Goal: Task Accomplishment & Management: Use online tool/utility

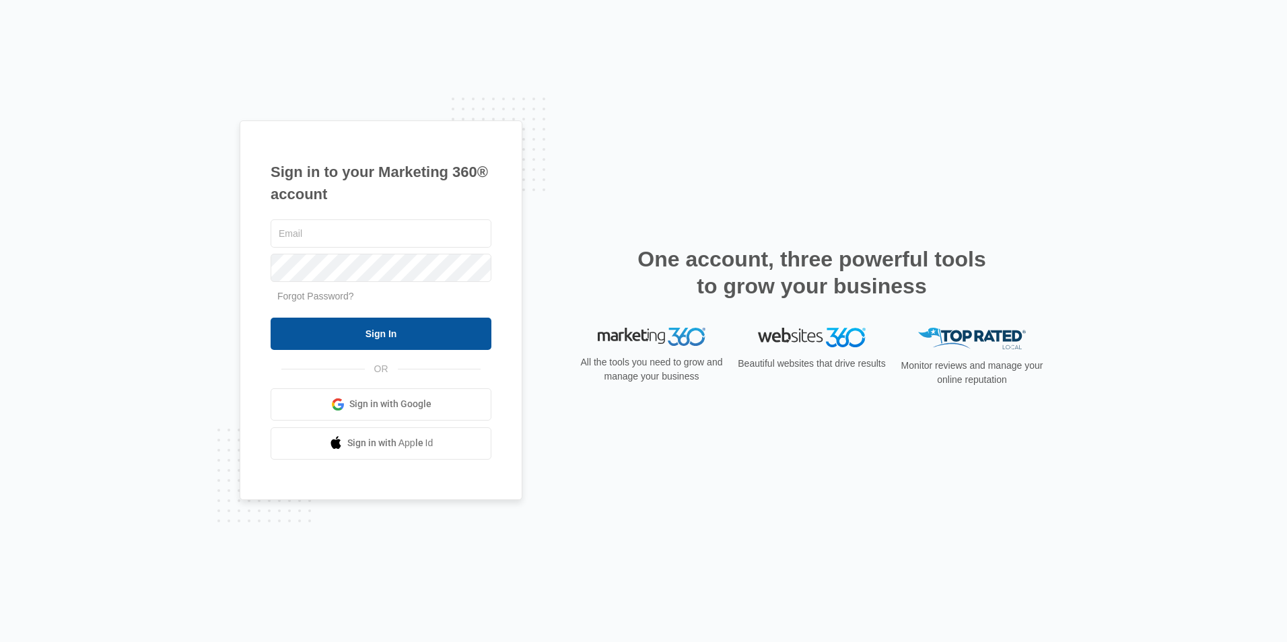
type input "[EMAIL_ADDRESS][DOMAIN_NAME]"
click at [415, 331] on input "Sign In" at bounding box center [381, 334] width 221 height 32
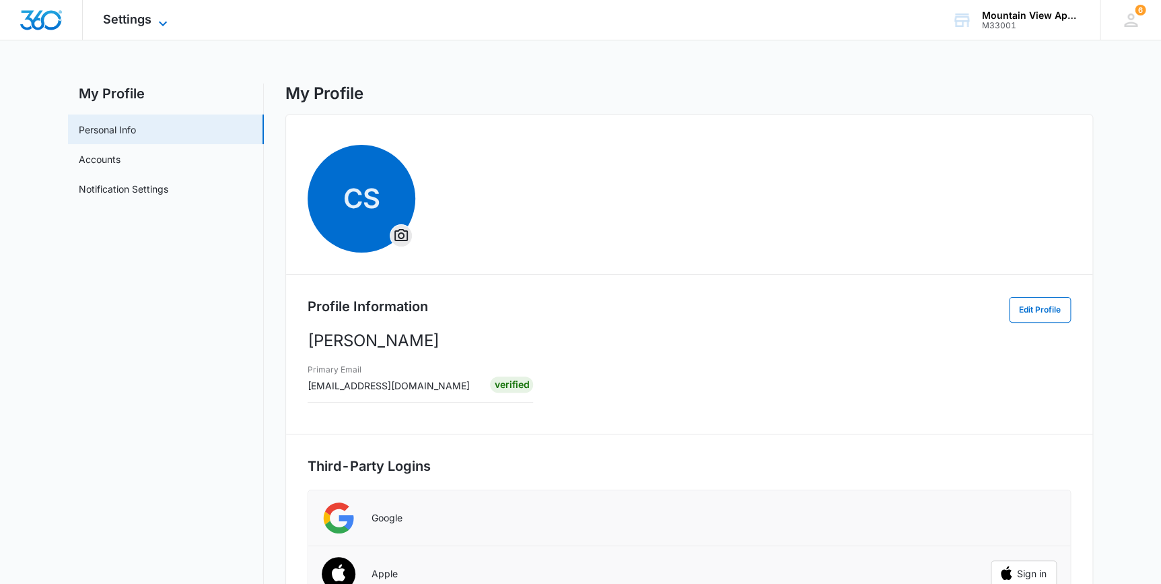
click at [122, 12] on span "Settings" at bounding box center [127, 19] width 48 height 14
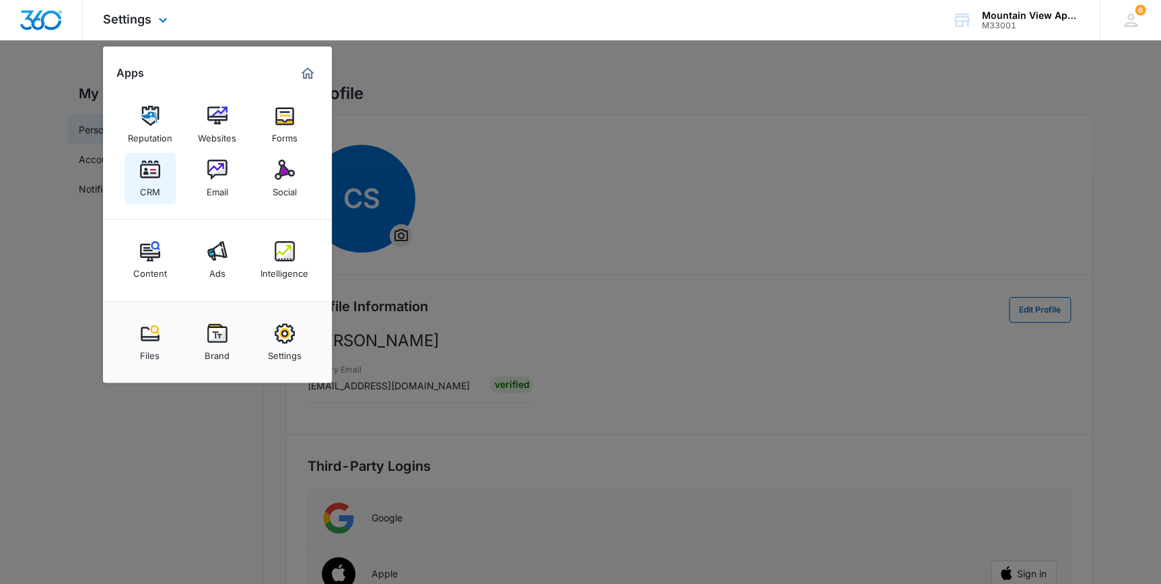
click at [151, 188] on div "CRM" at bounding box center [150, 189] width 20 height 18
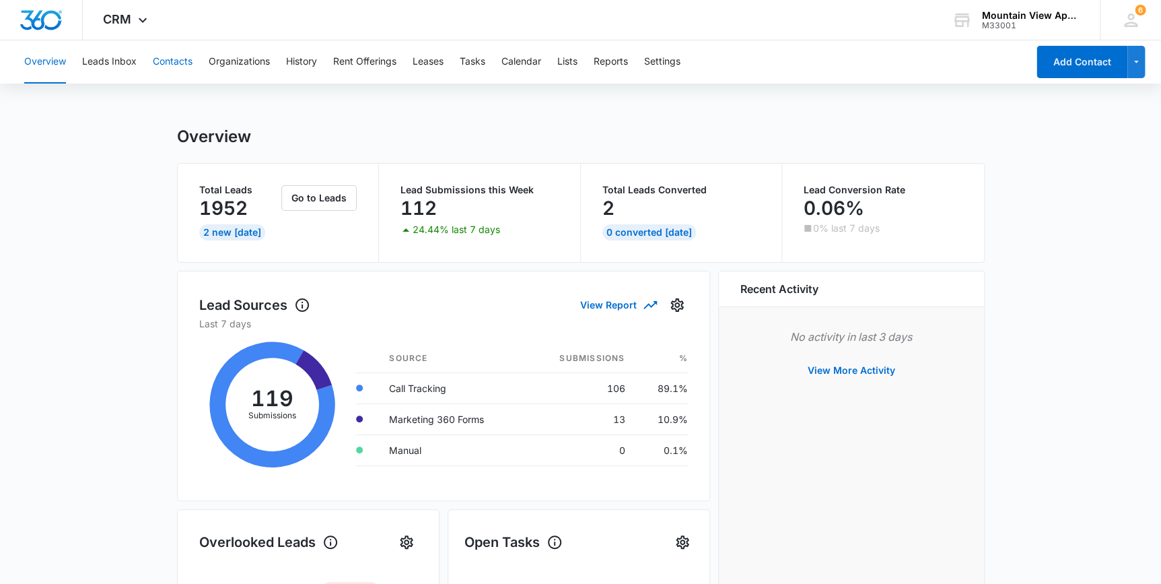
click at [175, 57] on button "Contacts" at bounding box center [173, 61] width 40 height 43
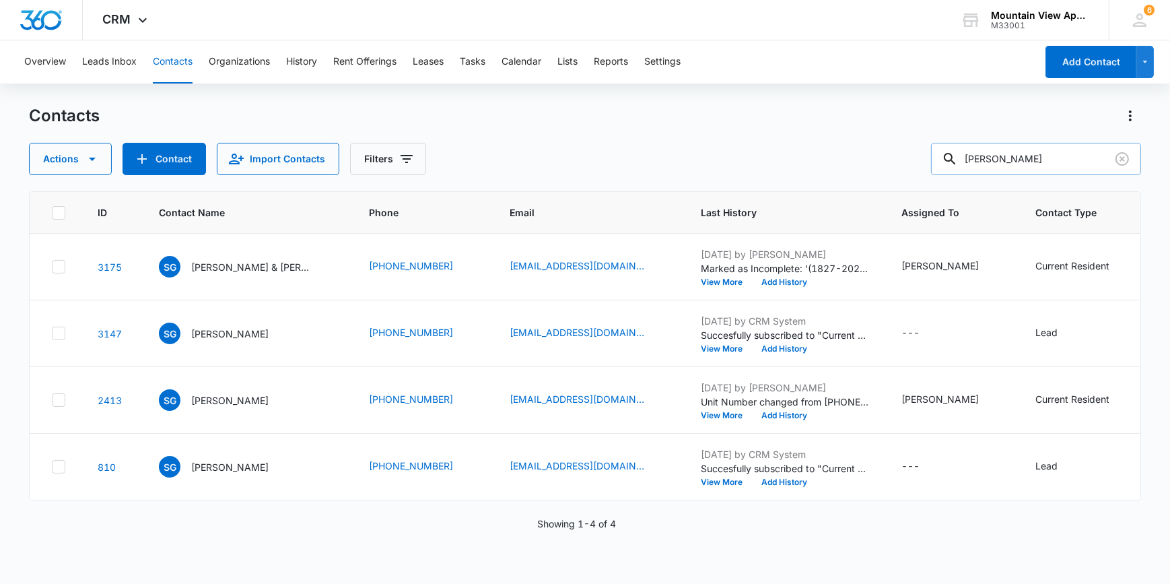
drag, startPoint x: 1020, startPoint y: 158, endPoint x: 975, endPoint y: 166, distance: 45.8
click at [975, 166] on div "[PERSON_NAME]" at bounding box center [1036, 159] width 210 height 32
click at [1005, 153] on input "text" at bounding box center [1046, 159] width 190 height 32
type input "[PERSON_NAME]"
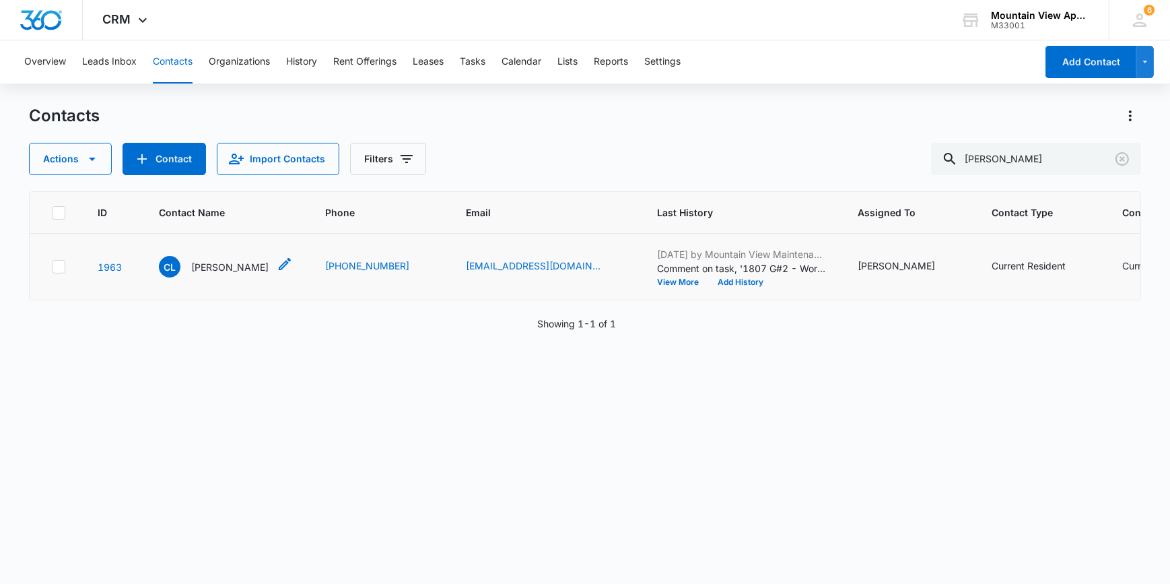
click at [219, 263] on p "[PERSON_NAME]" at bounding box center [229, 267] width 77 height 14
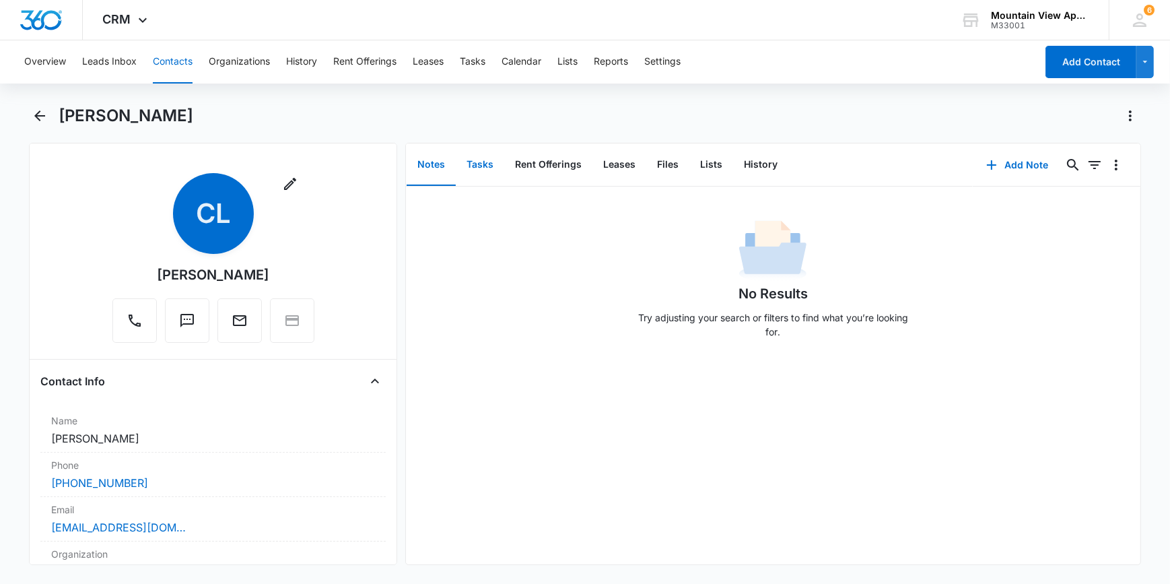
click at [488, 168] on button "Tasks" at bounding box center [480, 165] width 48 height 42
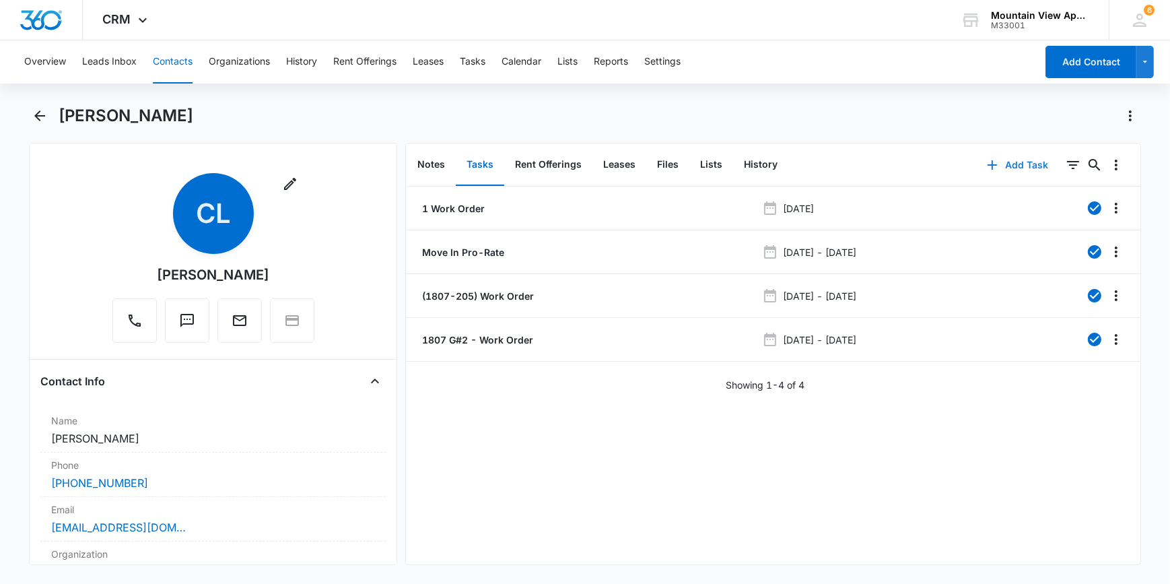
click at [1016, 163] on button "Add Task" at bounding box center [1017, 165] width 89 height 32
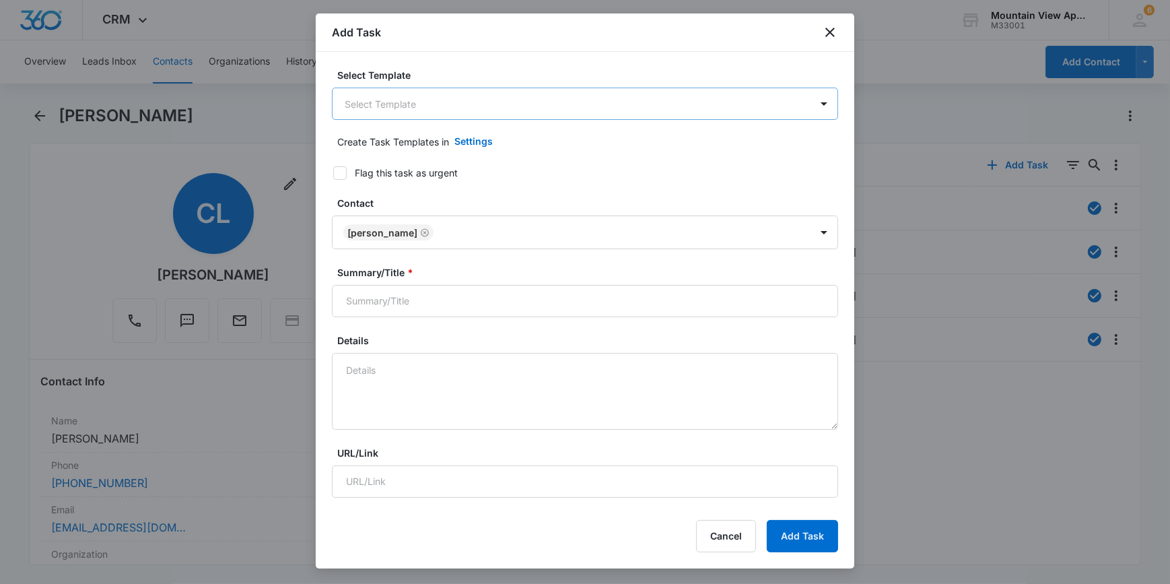
click at [370, 105] on body "CRM Apps Reputation Websites Forms CRM Email Social Content Ads Intelligence Fi…" at bounding box center [585, 292] width 1170 height 584
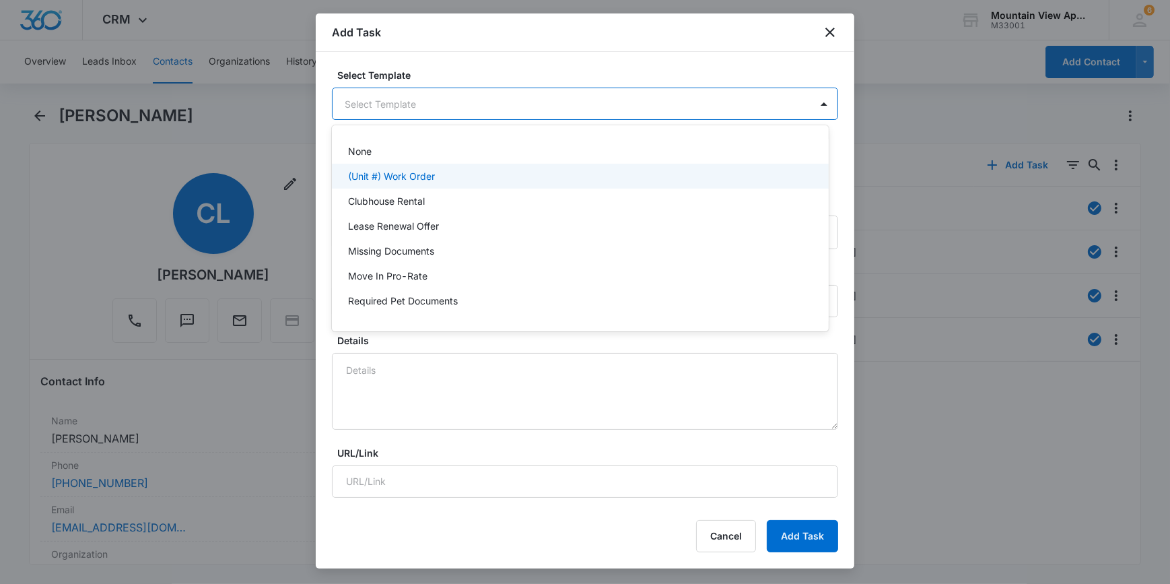
click at [379, 176] on p "(Unit #) Work Order" at bounding box center [391, 176] width 87 height 14
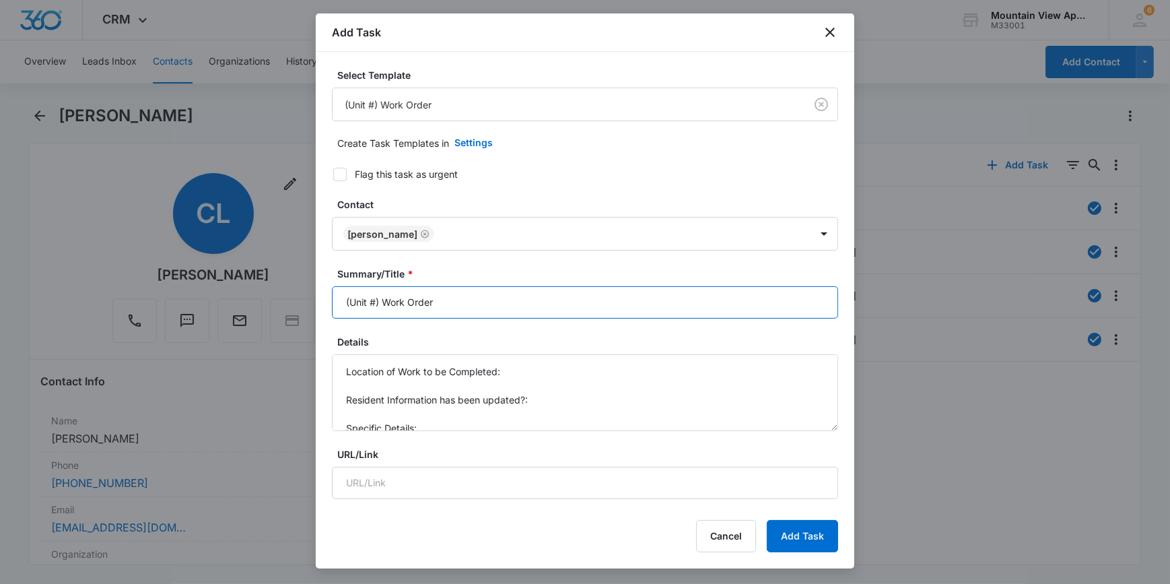
click at [374, 304] on input "(Unit #) Work Order" at bounding box center [585, 302] width 506 height 32
type input "(1807-205) Work Order"
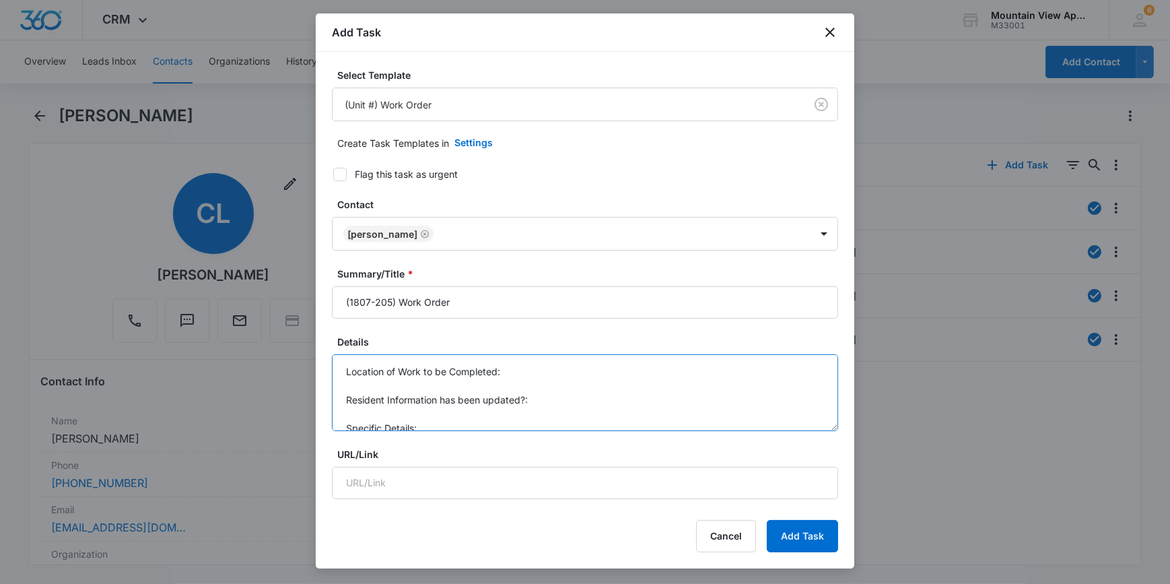
click at [515, 370] on textarea "Location of Work to be Completed: Resident Information has been updated?: Speci…" at bounding box center [585, 392] width 506 height 77
click at [501, 371] on textarea "Location of Work to be Completed: Patio door knob is broken and very hard to cl…" at bounding box center [585, 392] width 506 height 77
click at [746, 374] on textarea "Location of Work to be Completed: 1. Patio doorknob is broken and very hard to …" at bounding box center [585, 392] width 506 height 77
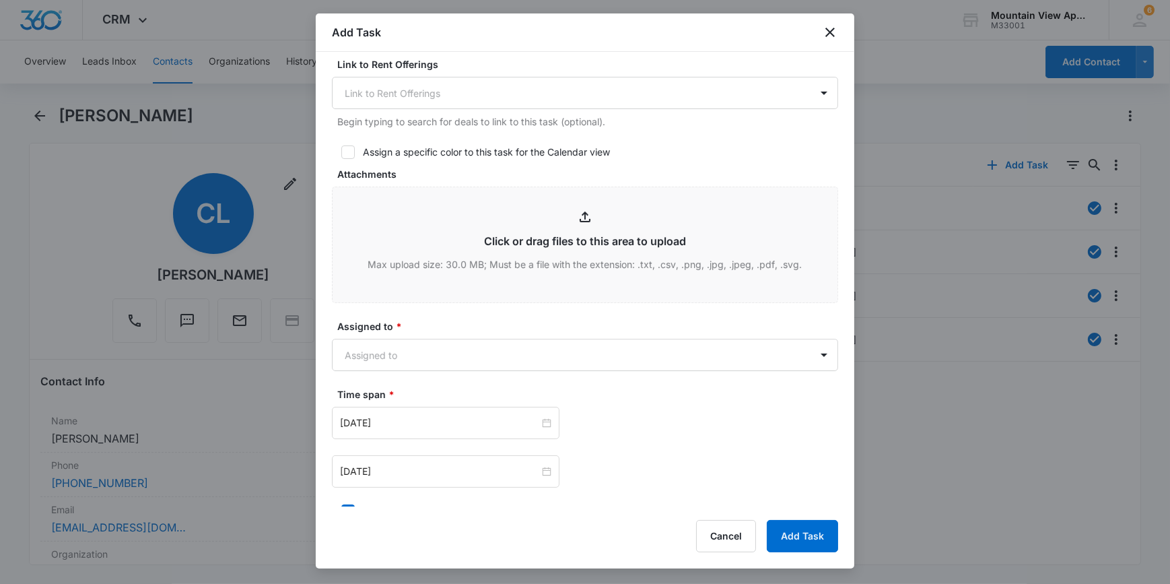
scroll to position [551, 0]
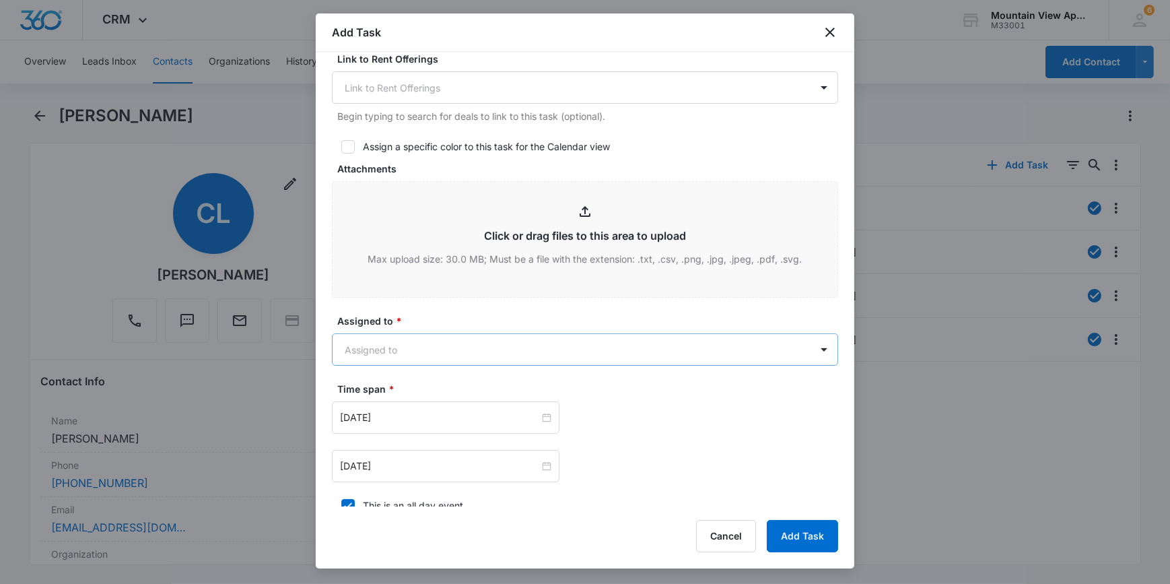
type textarea "Location of Work to be Completed: 1. Patio doorknob is broken and very hard to …"
click at [363, 349] on body "CRM Apps Reputation Websites Forms CRM Email Social Content Ads Intelligence Fi…" at bounding box center [585, 292] width 1170 height 584
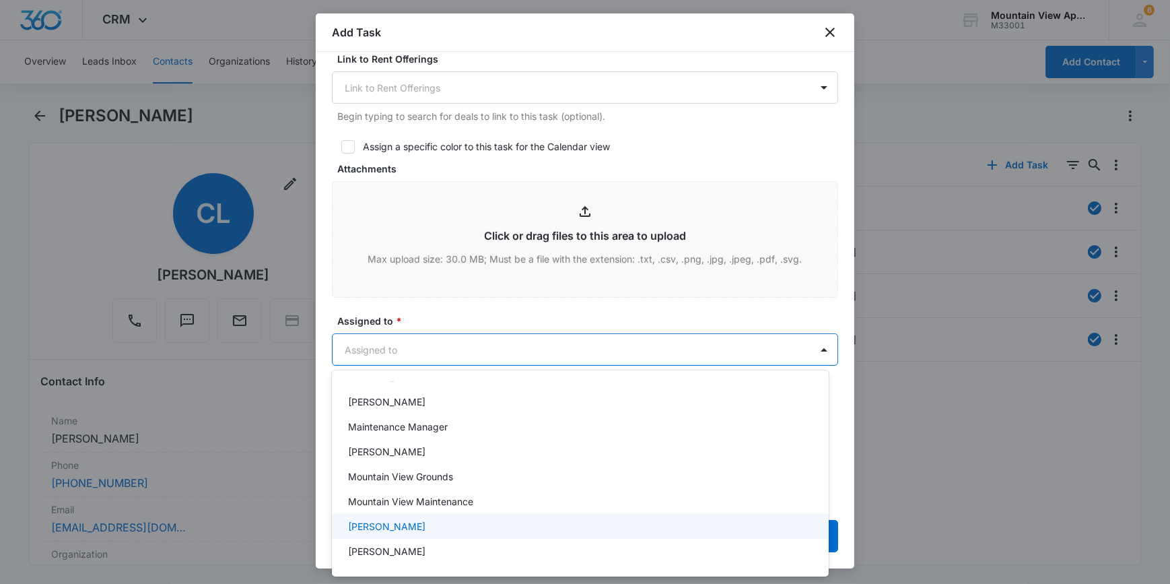
scroll to position [294, 0]
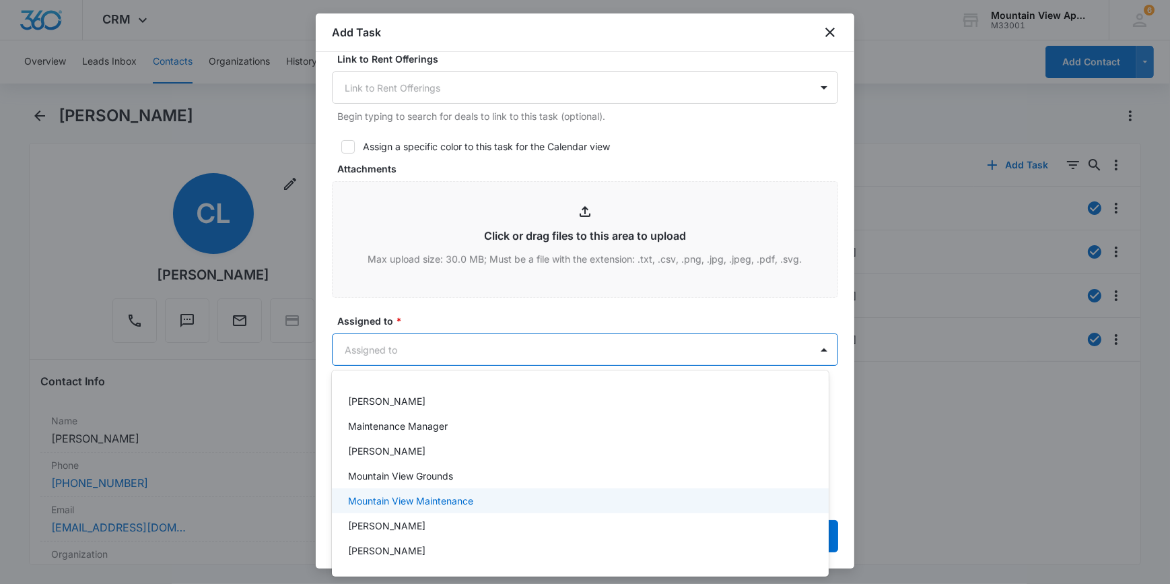
click at [363, 503] on p "Mountain View Maintenance" at bounding box center [410, 500] width 125 height 14
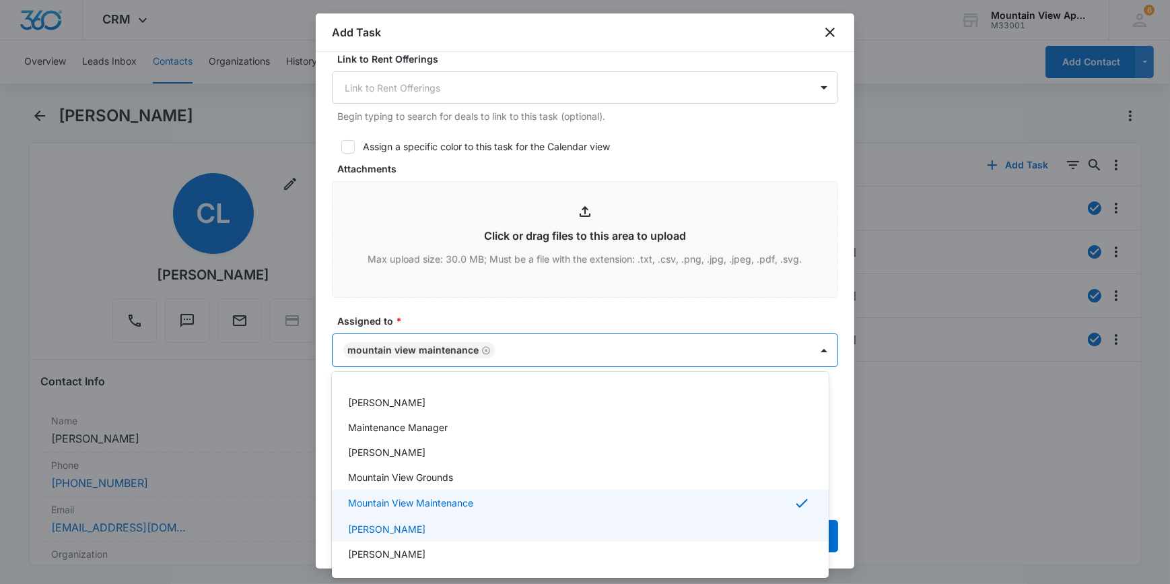
click at [319, 530] on div at bounding box center [585, 292] width 1170 height 584
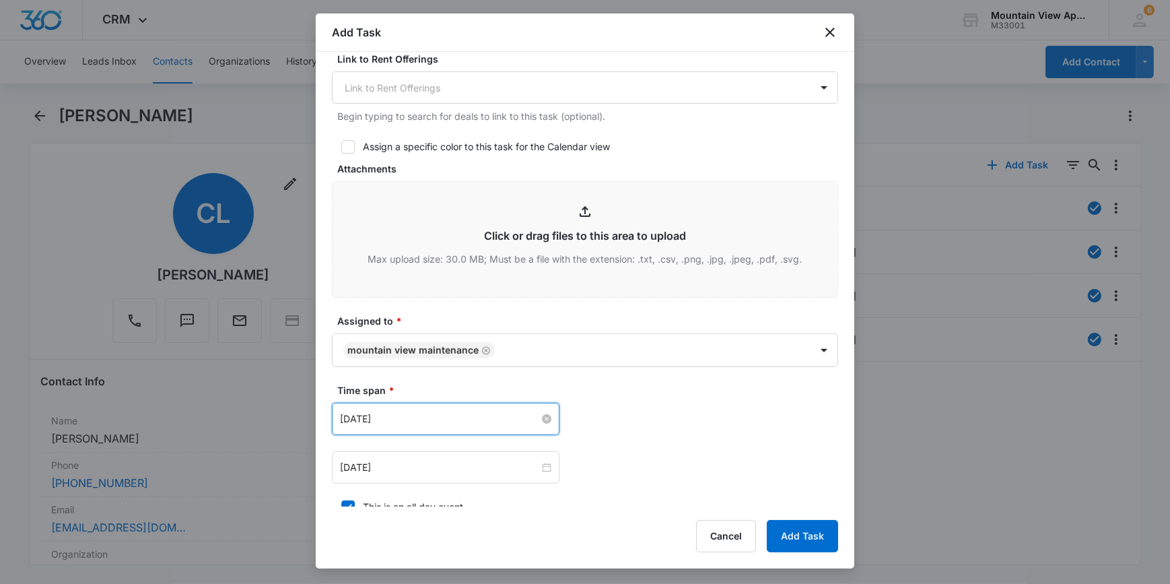
click at [405, 419] on input "[DATE]" at bounding box center [439, 418] width 199 height 15
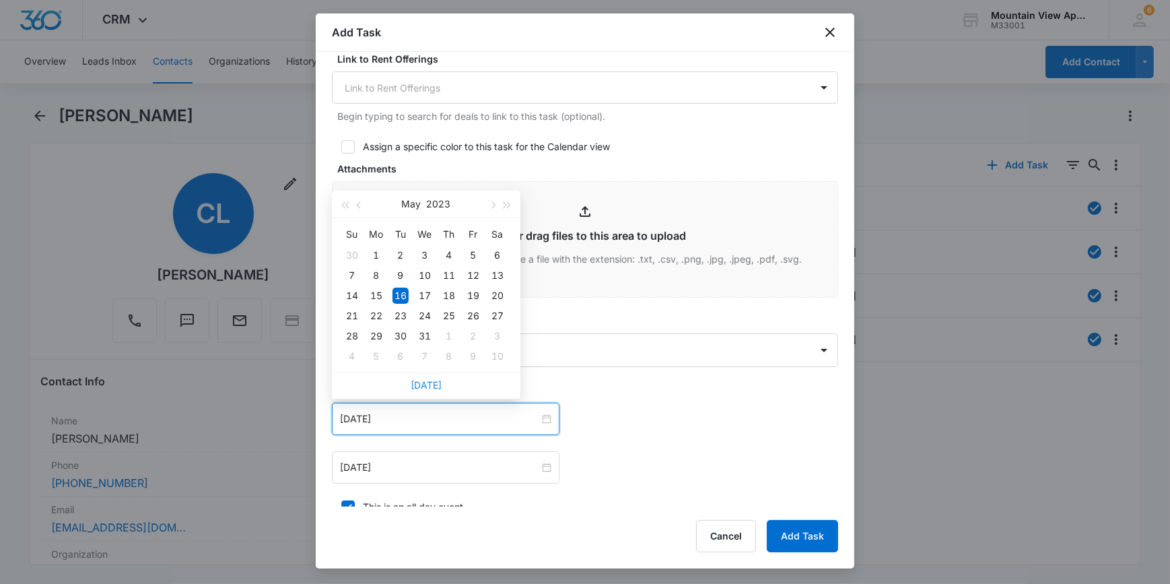
click at [430, 383] on link "[DATE]" at bounding box center [426, 384] width 31 height 11
type input "[DATE]"
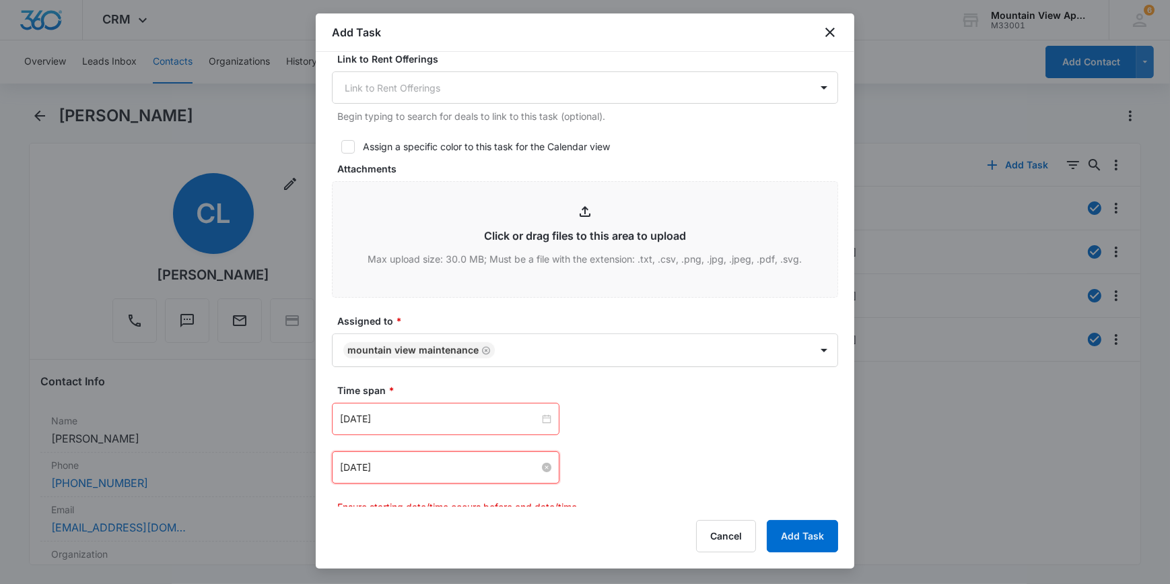
click at [420, 470] on input "[DATE]" at bounding box center [439, 467] width 199 height 15
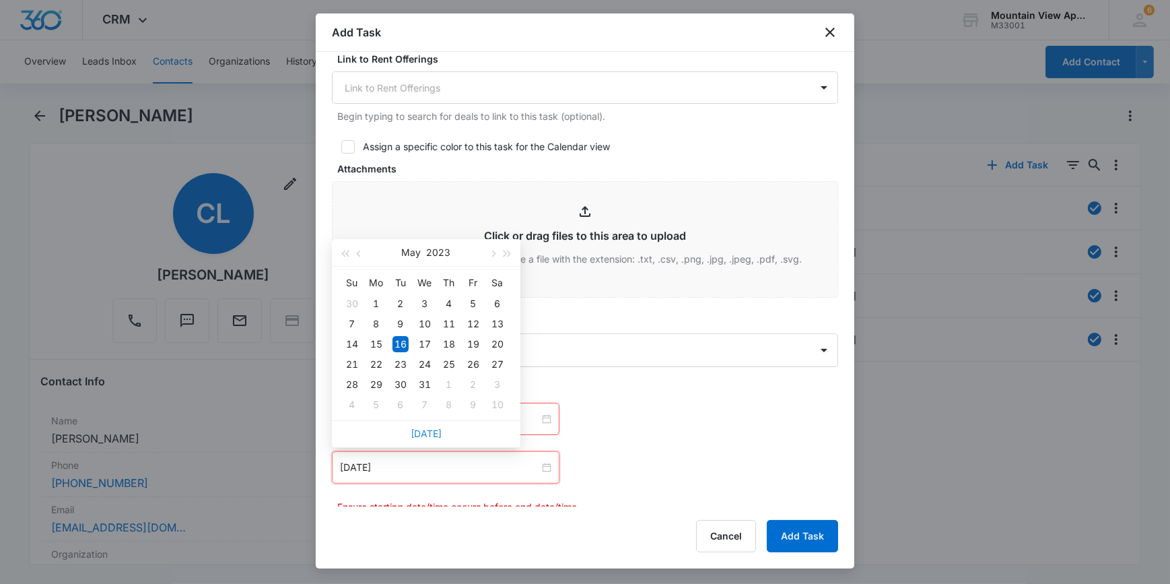
click at [434, 429] on link "[DATE]" at bounding box center [426, 432] width 31 height 11
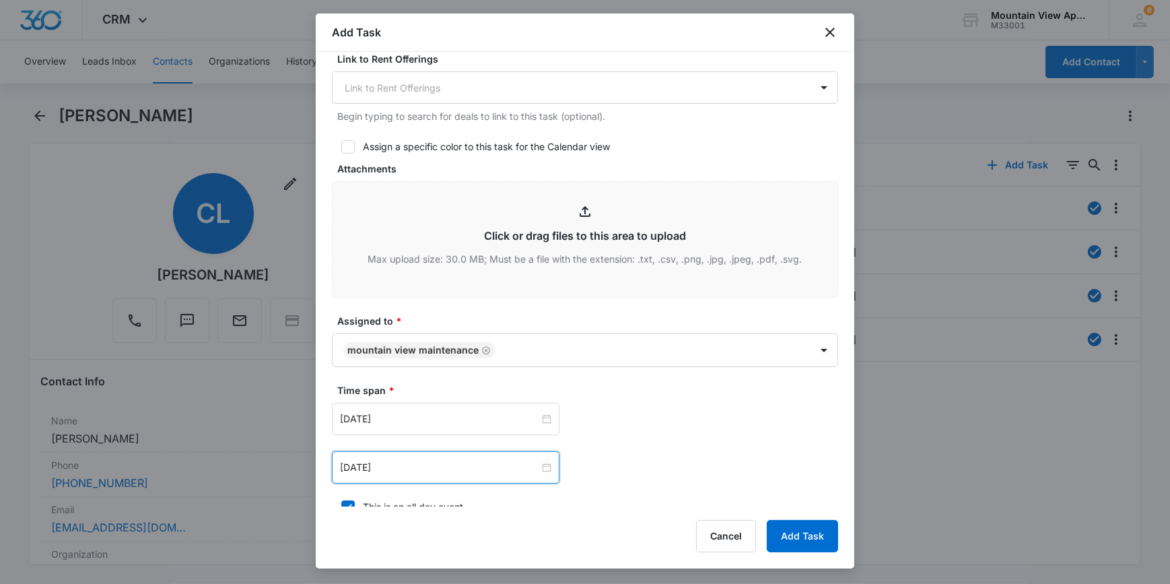
scroll to position [673, 0]
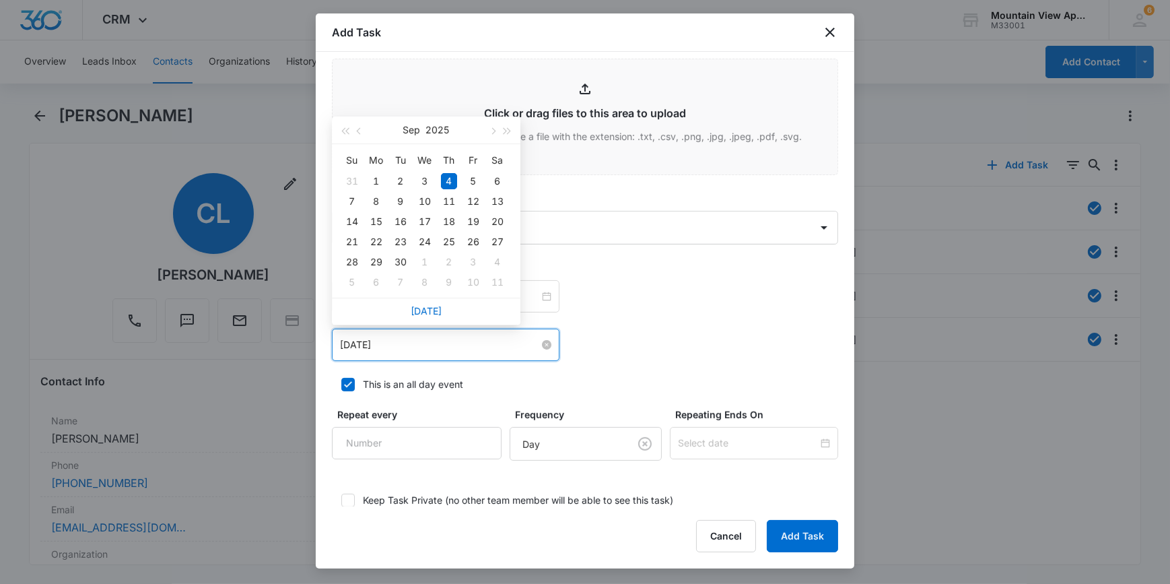
click at [424, 337] on input "[DATE]" at bounding box center [439, 344] width 199 height 15
type input "[DATE]"
click at [377, 198] on div "8" at bounding box center [376, 201] width 16 height 16
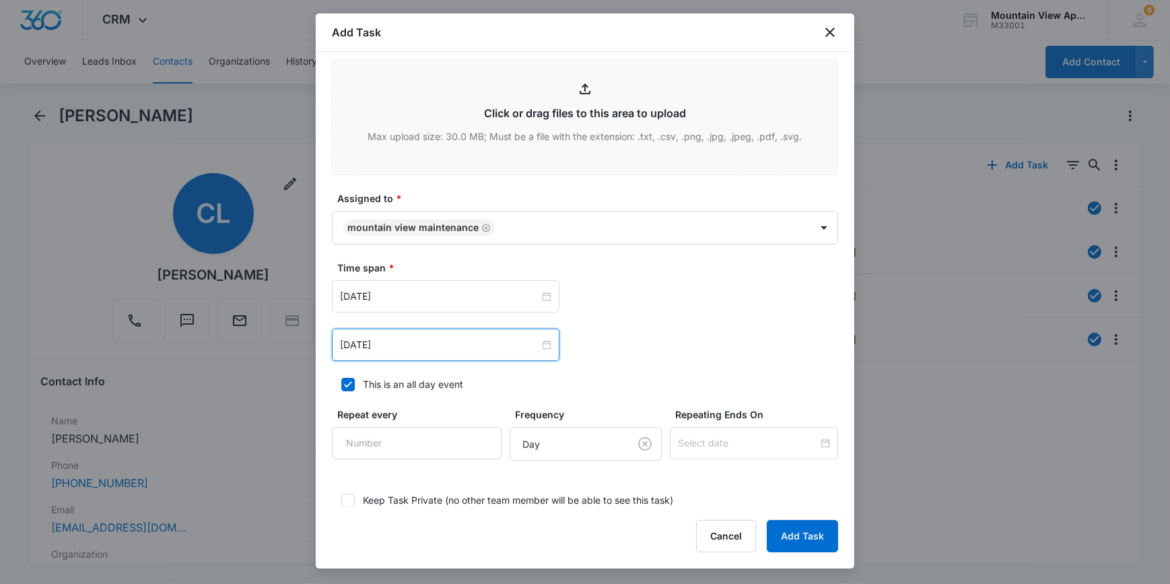
click at [660, 352] on div "[DATE] [DATE] Su Mo Tu We Th Fr Sa 31 1 2 3 4 5 6 7 8 9 10 11 12 13 14 15 16 17…" at bounding box center [585, 344] width 506 height 32
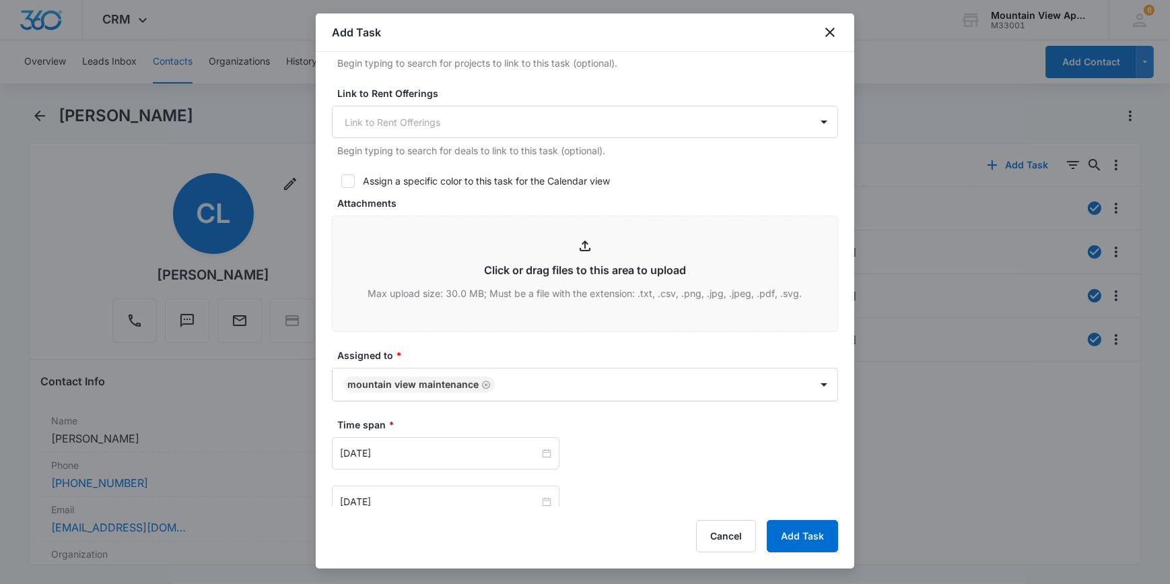
scroll to position [757, 0]
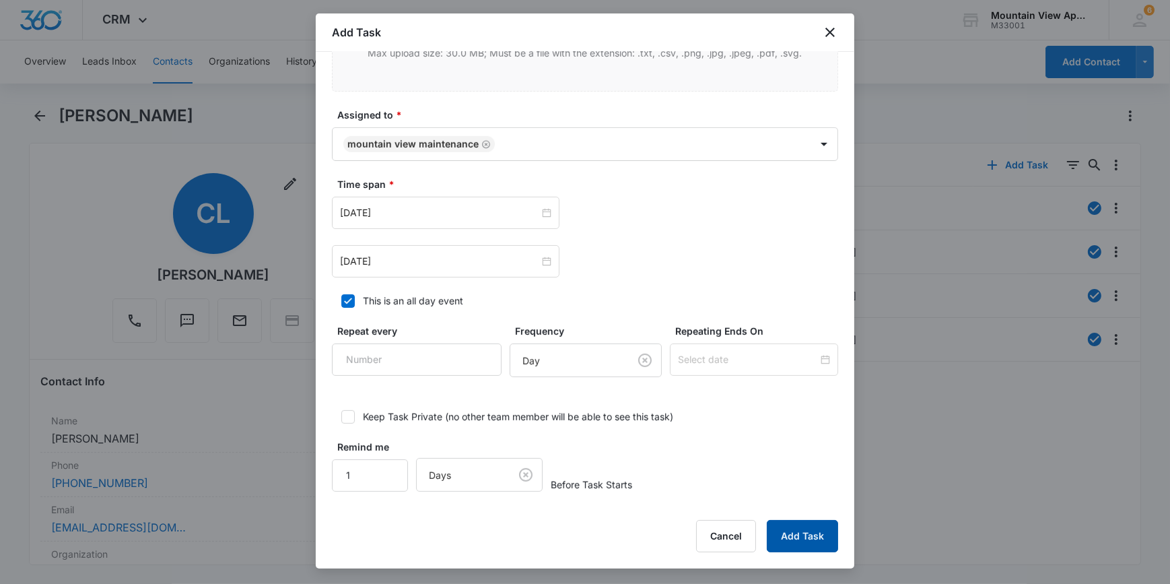
click at [807, 530] on button "Add Task" at bounding box center [802, 536] width 71 height 32
